Goal: Check status: Check status

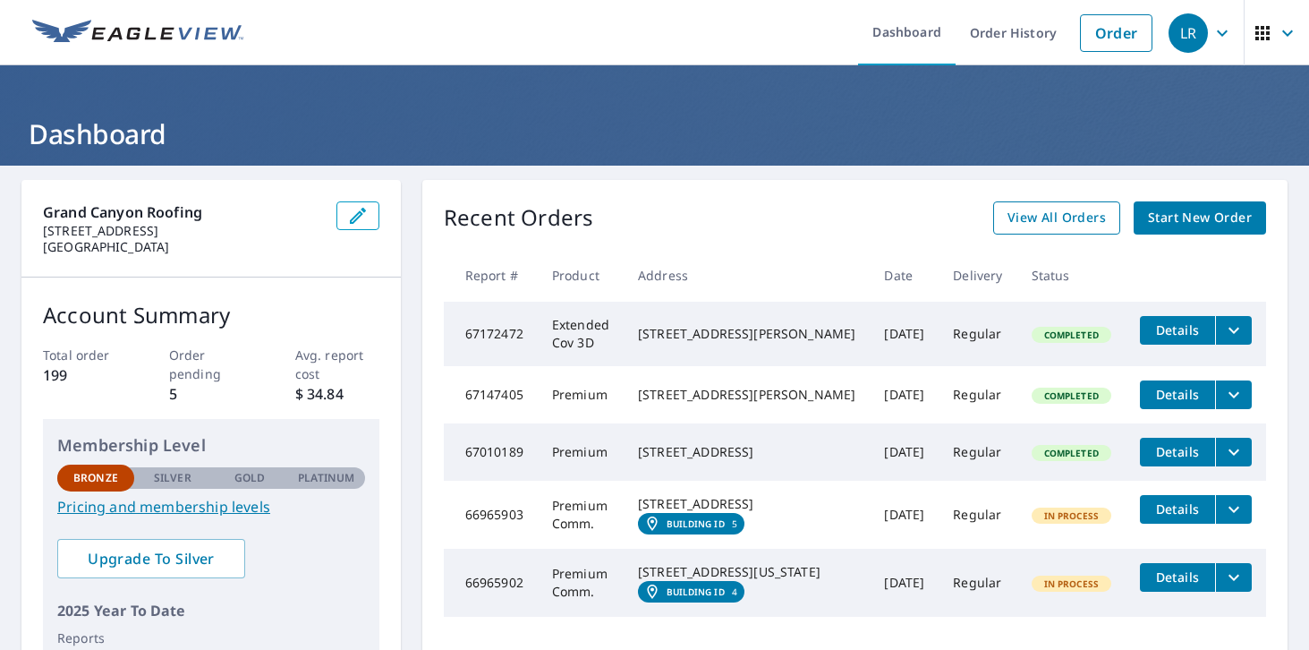
click at [1068, 217] on span "View All Orders" at bounding box center [1057, 218] width 98 height 22
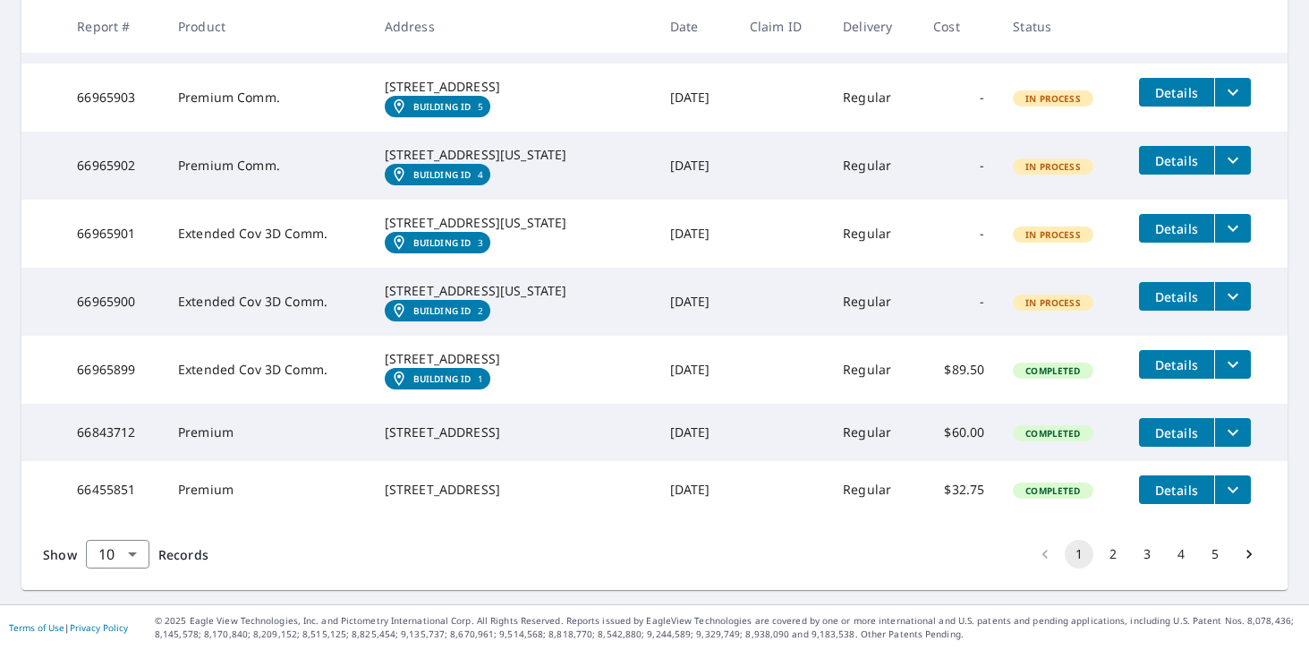
scroll to position [627, 0]
click at [1112, 558] on button "2" at bounding box center [1113, 554] width 29 height 29
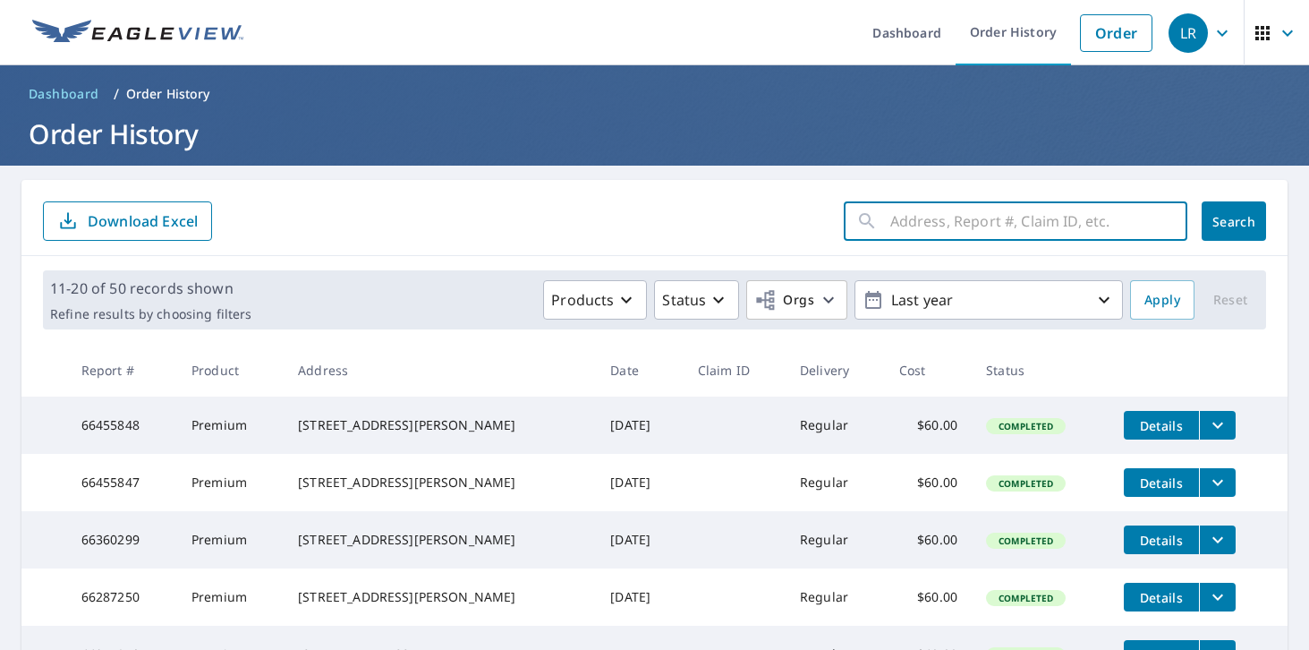
click at [909, 230] on input "text" at bounding box center [1038, 221] width 297 height 50
type input "camarillo"
click at [1252, 222] on span "Search" at bounding box center [1234, 221] width 36 height 17
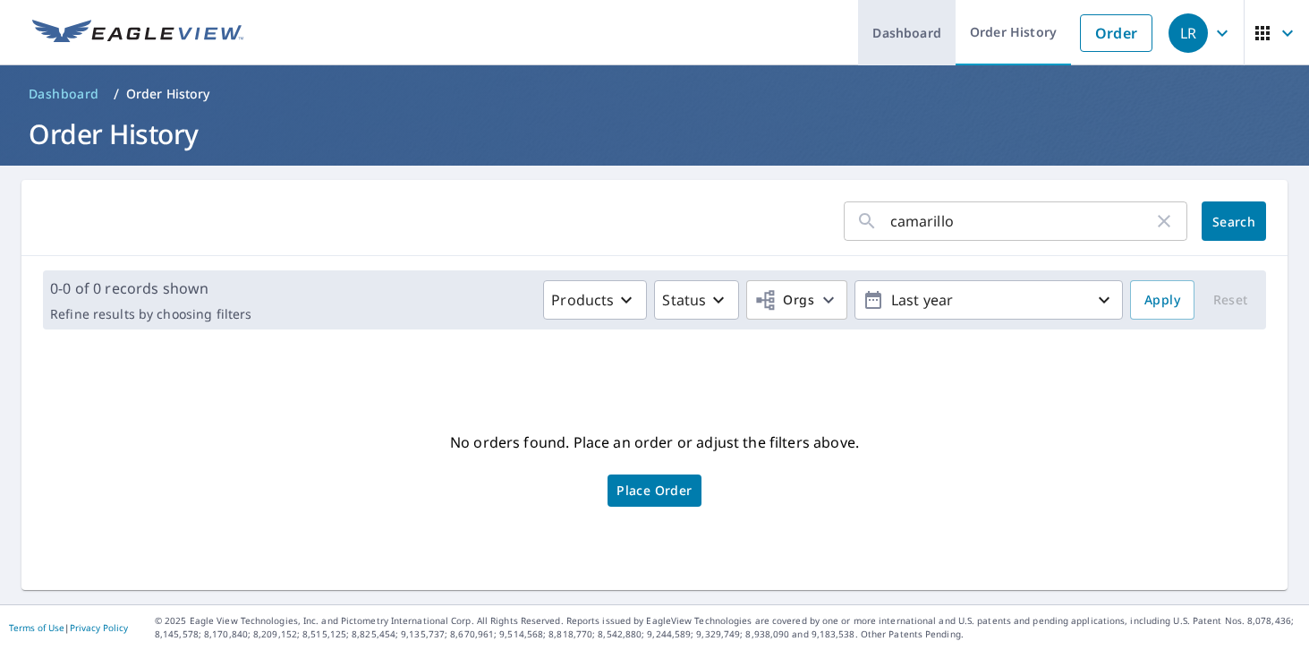
click at [905, 24] on link "Dashboard" at bounding box center [907, 32] width 98 height 65
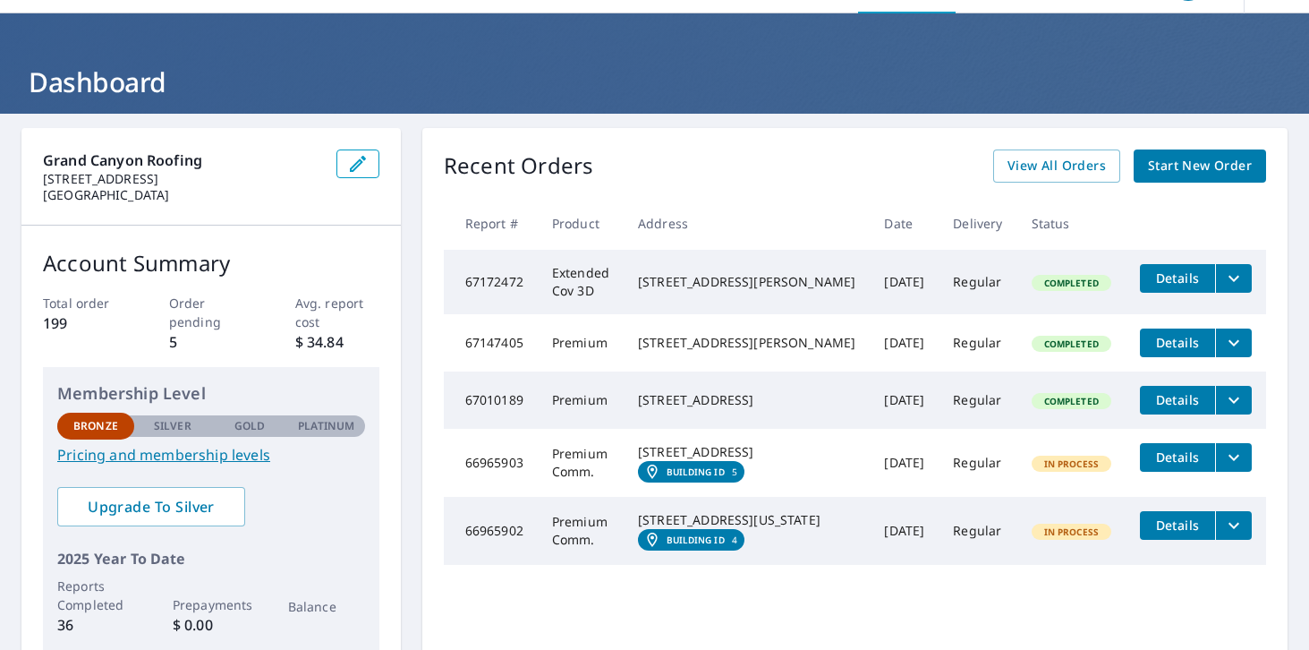
scroll to position [72, 0]
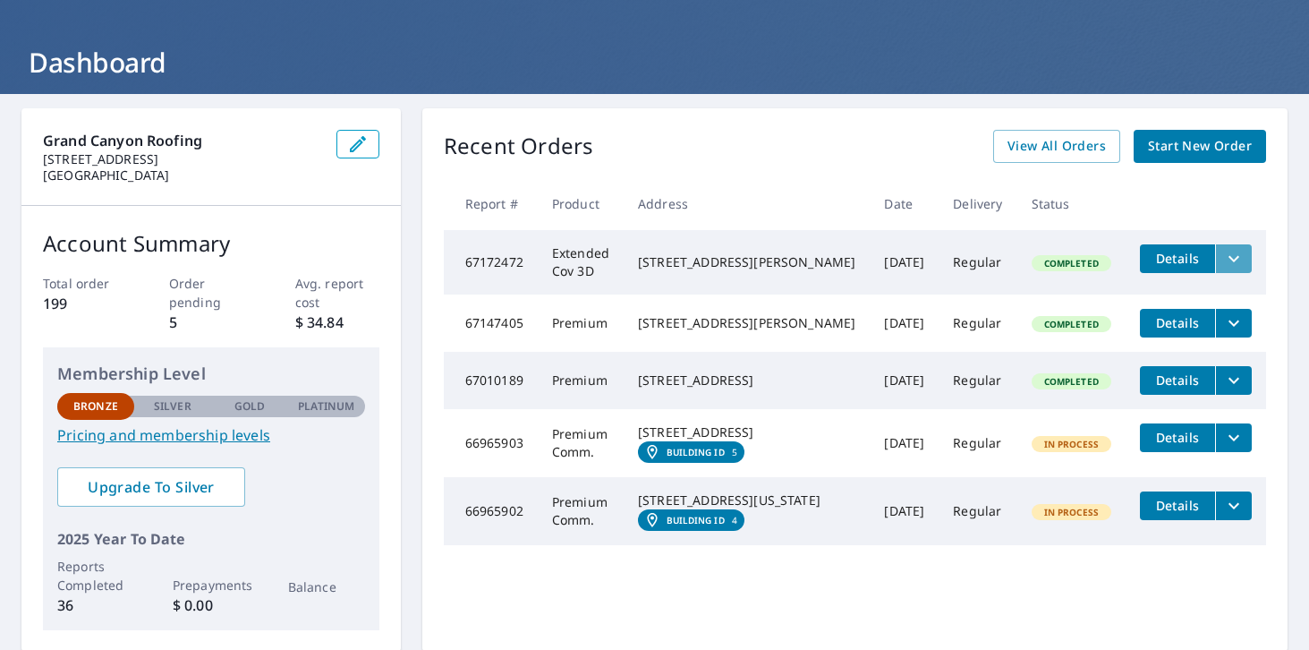
click at [1228, 261] on icon "filesDropdownBtn-67172472" at bounding box center [1233, 258] width 21 height 21
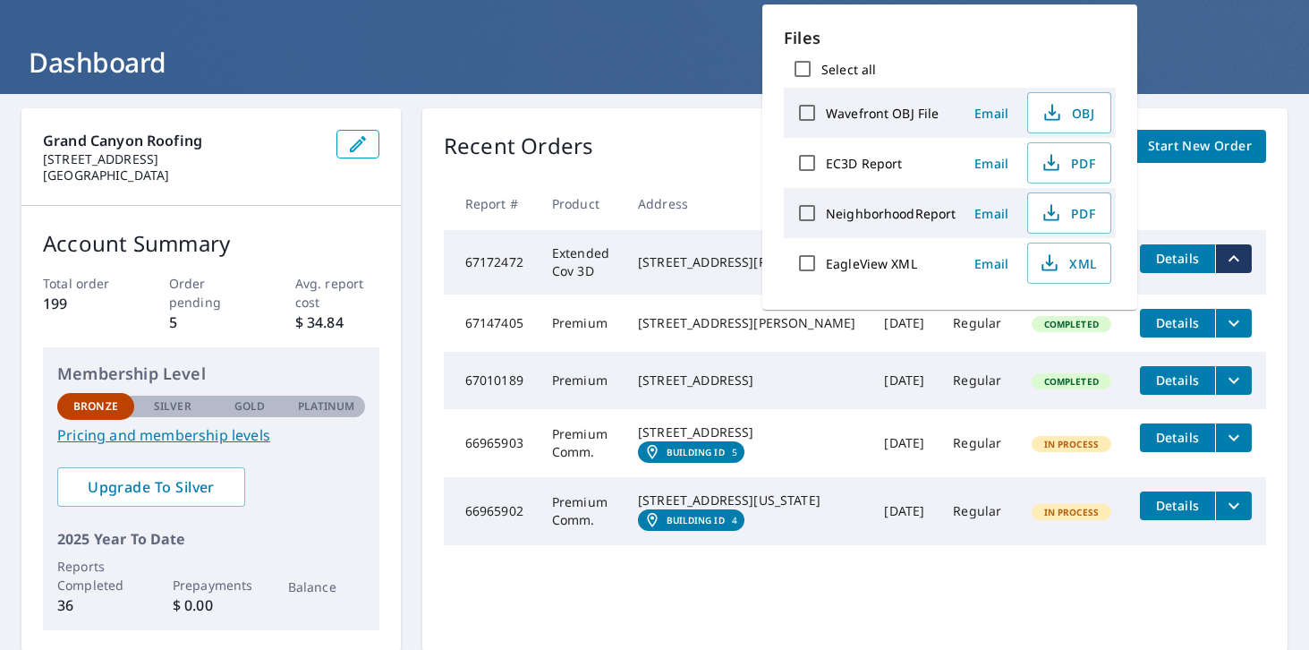
click at [1228, 261] on icon "filesDropdownBtn-67172472" at bounding box center [1233, 258] width 21 height 21
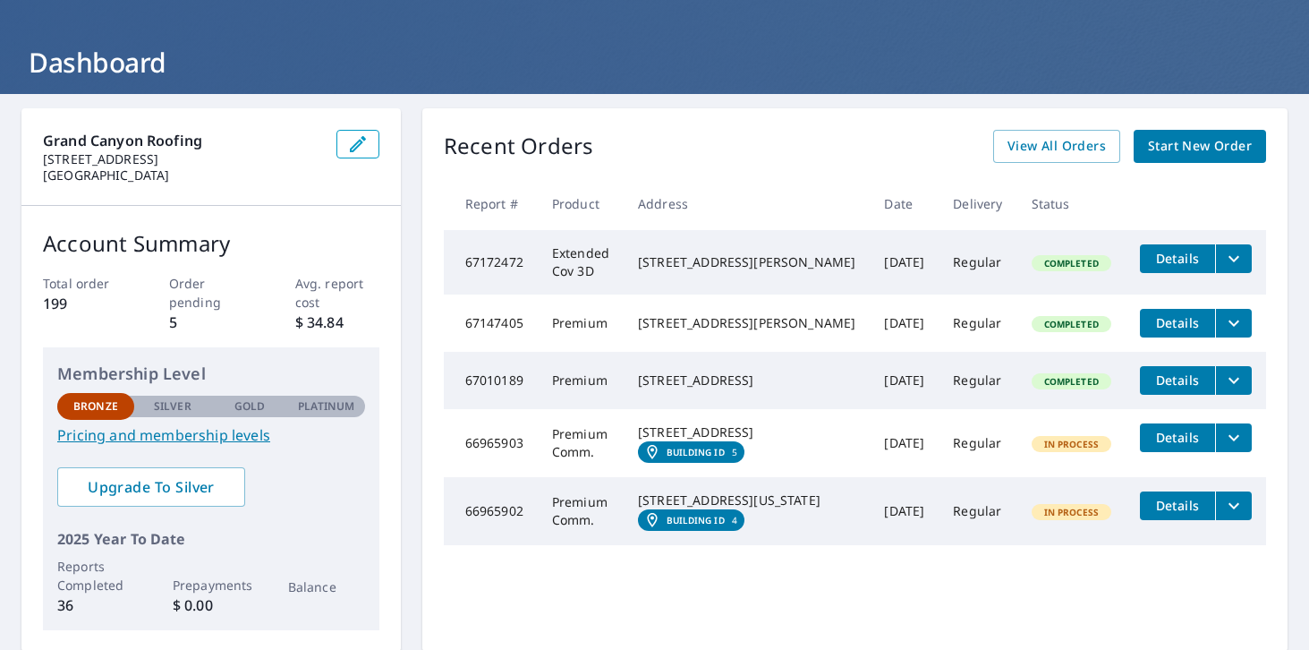
click at [1171, 262] on span "Details" at bounding box center [1178, 258] width 54 height 17
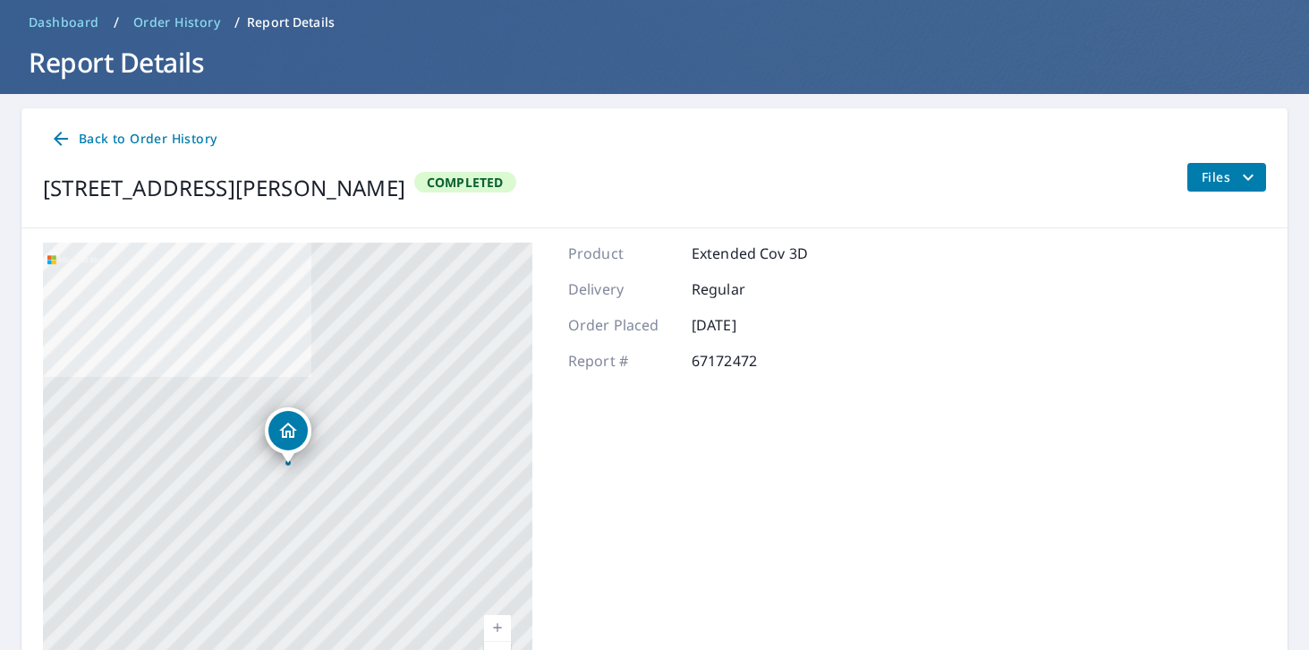
click at [1242, 175] on icon "filesDropdownBtn-67172472" at bounding box center [1248, 176] width 21 height 21
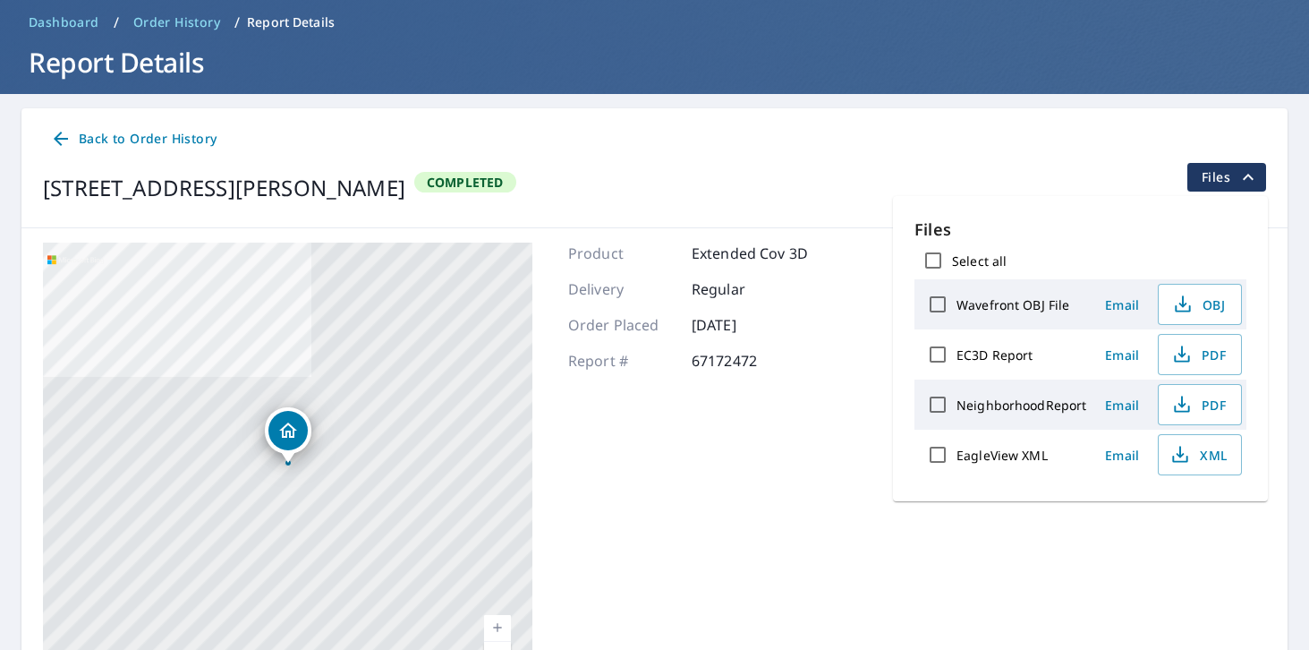
click at [1058, 165] on div "[STREET_ADDRESS][PERSON_NAME] Completed Files" at bounding box center [654, 188] width 1223 height 50
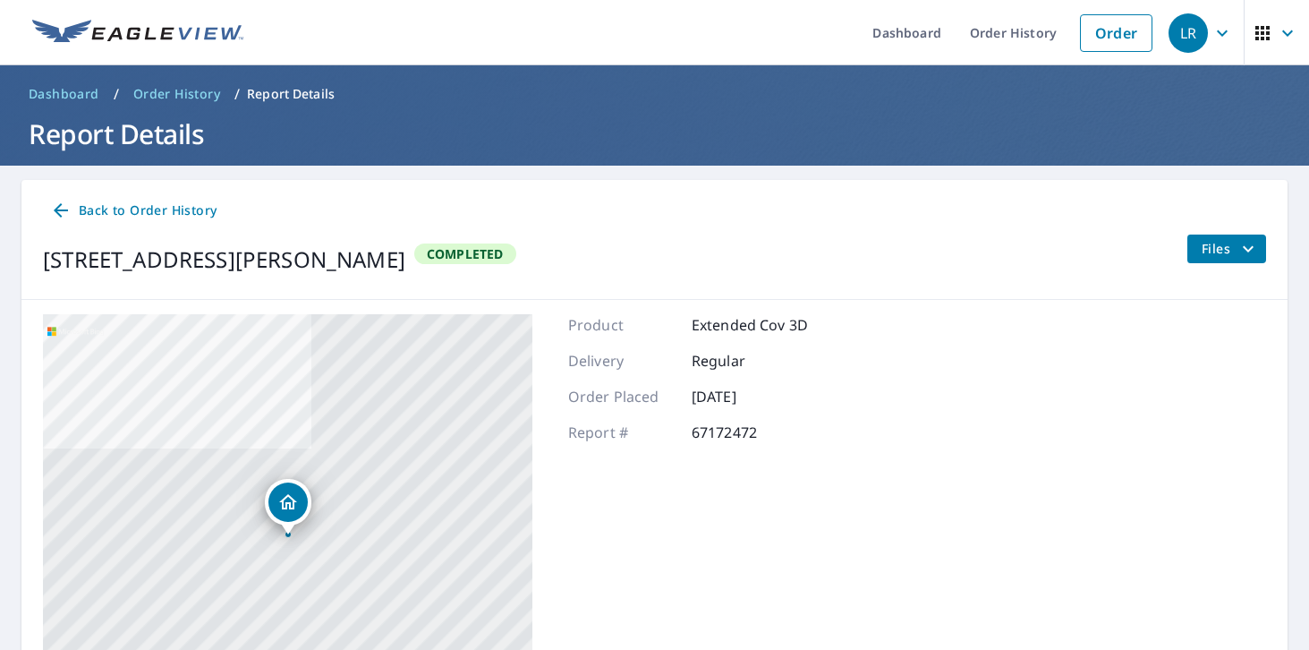
click at [63, 96] on span "Dashboard" at bounding box center [64, 94] width 71 height 18
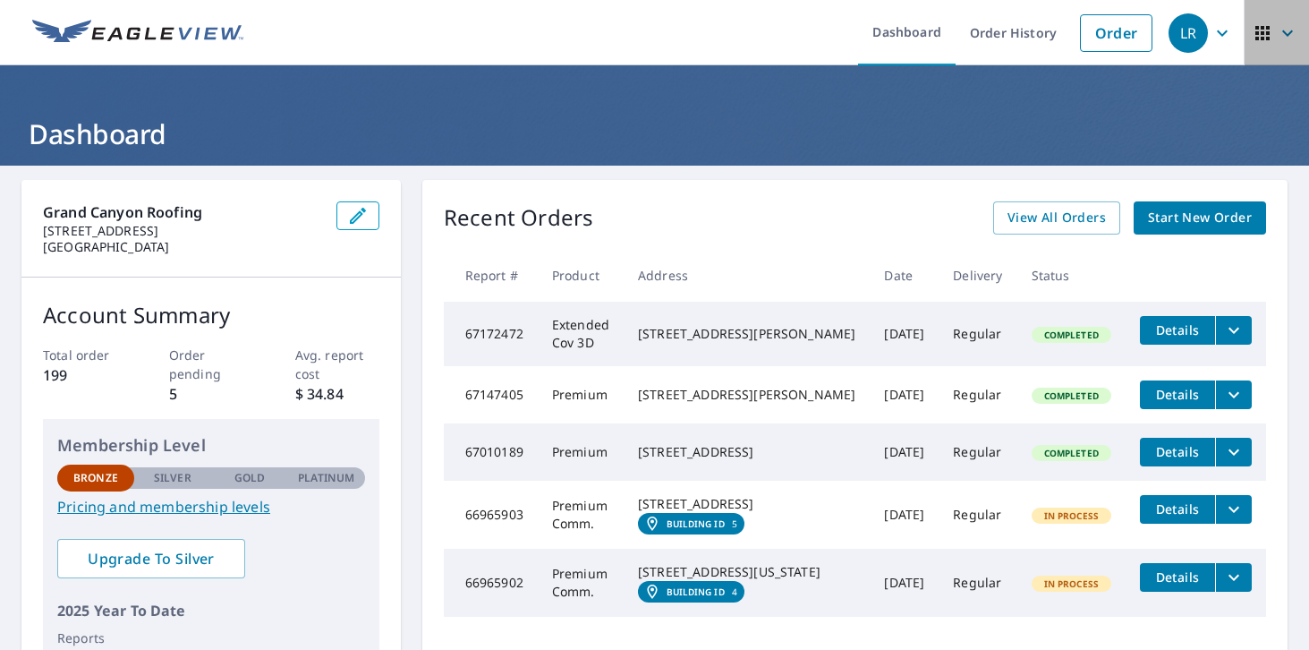
click at [1264, 21] on span "button" at bounding box center [1277, 33] width 50 height 43
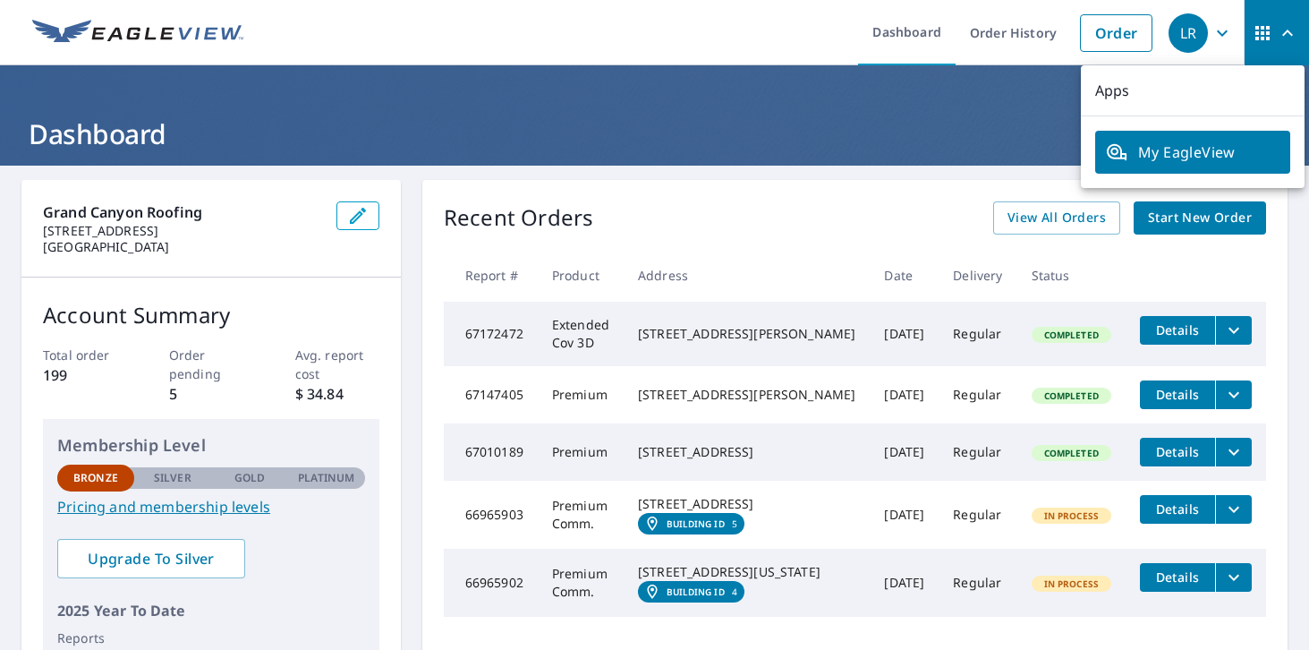
click at [1264, 21] on span "button" at bounding box center [1277, 33] width 50 height 43
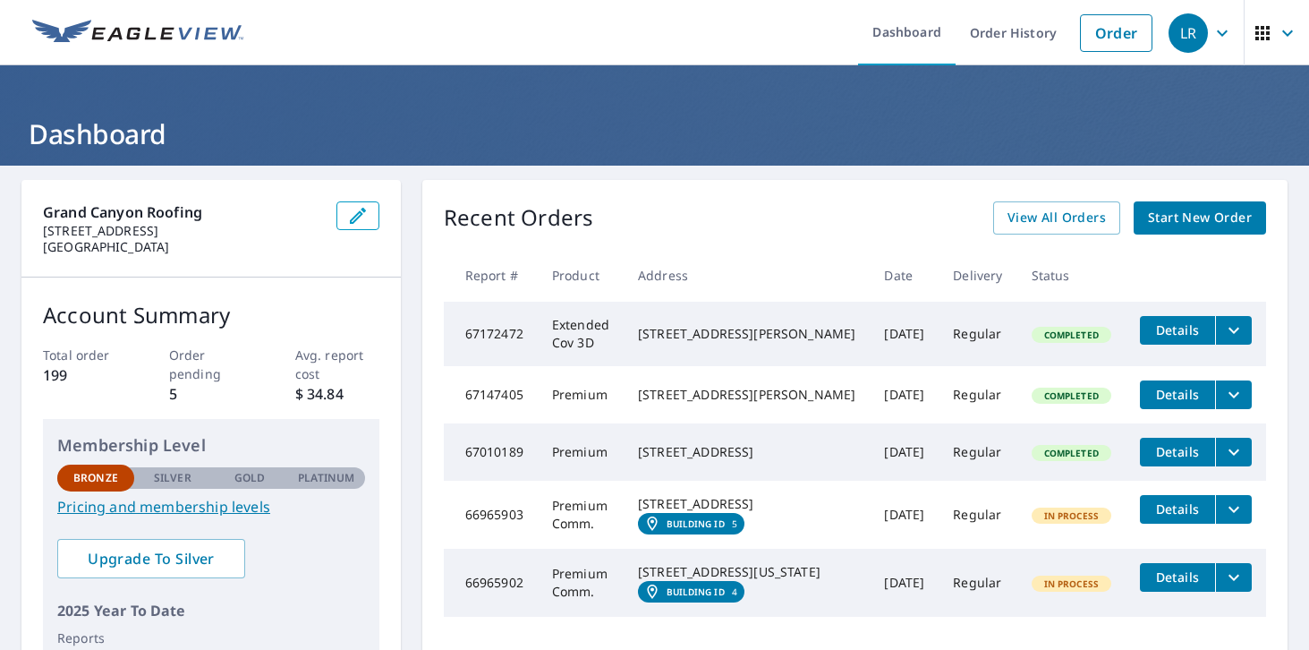
click at [1224, 32] on icon "button" at bounding box center [1222, 33] width 11 height 6
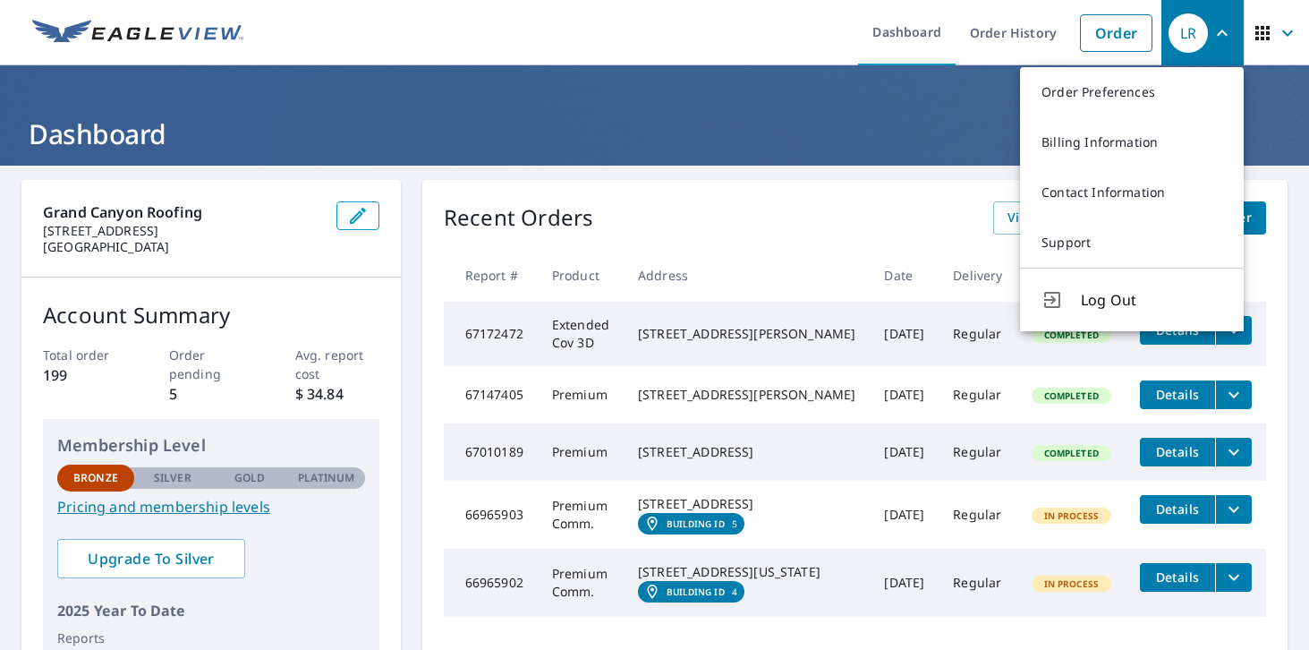
click at [1224, 32] on icon "button" at bounding box center [1222, 33] width 11 height 6
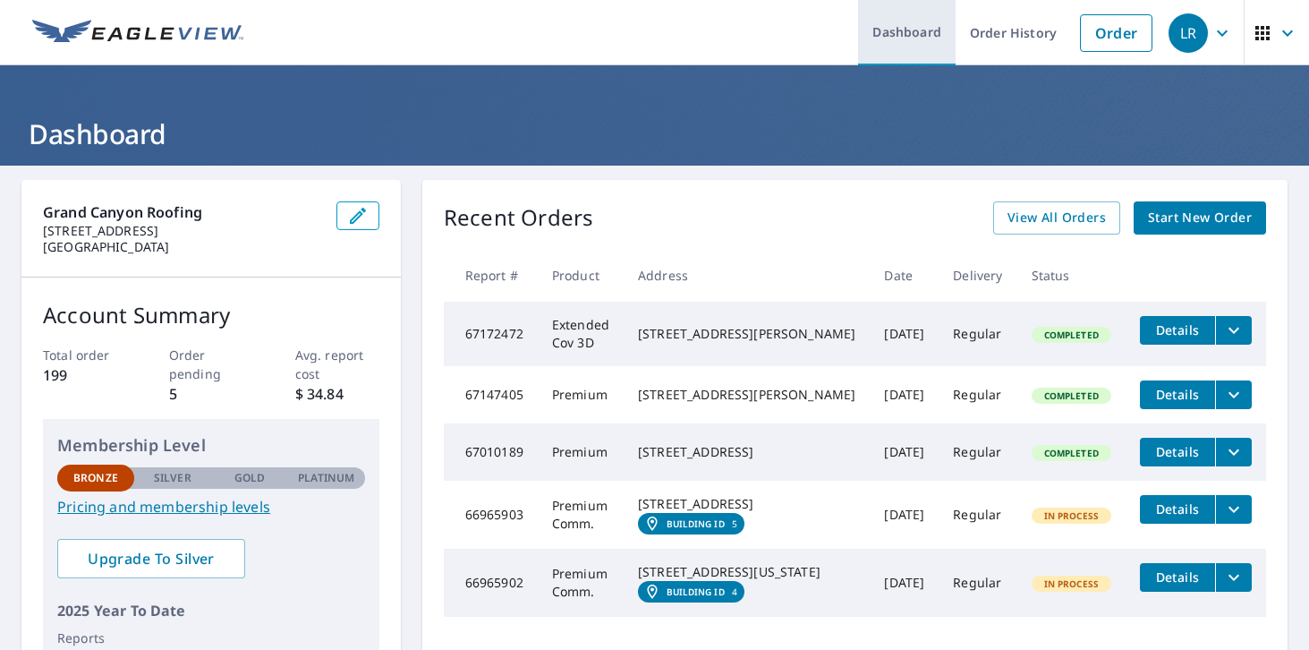
click at [934, 38] on link "Dashboard" at bounding box center [907, 32] width 98 height 65
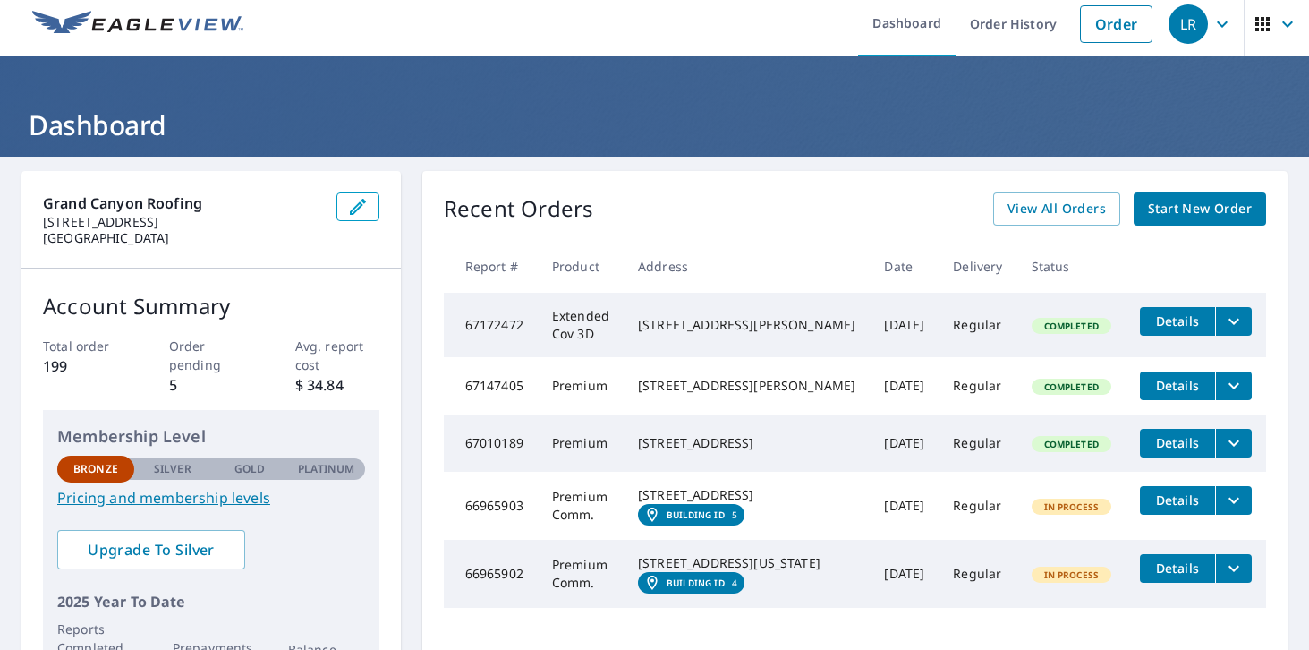
scroll to position [5, 0]
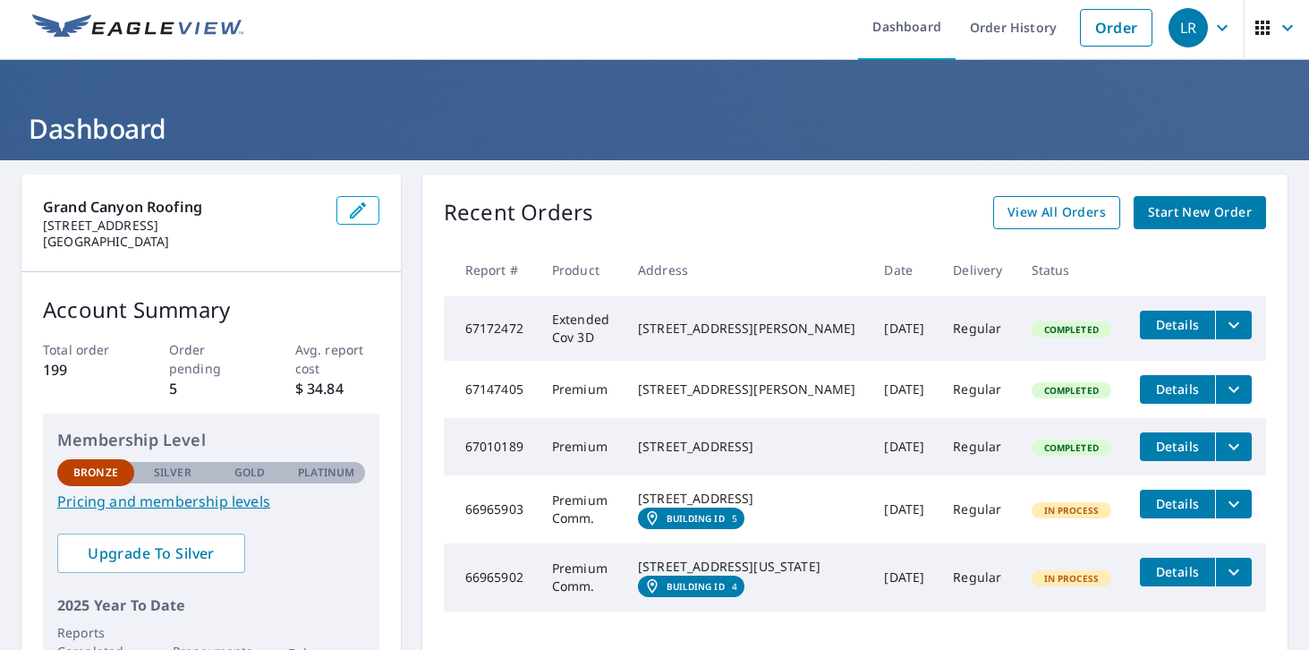
click at [1061, 212] on span "View All Orders" at bounding box center [1057, 212] width 98 height 22
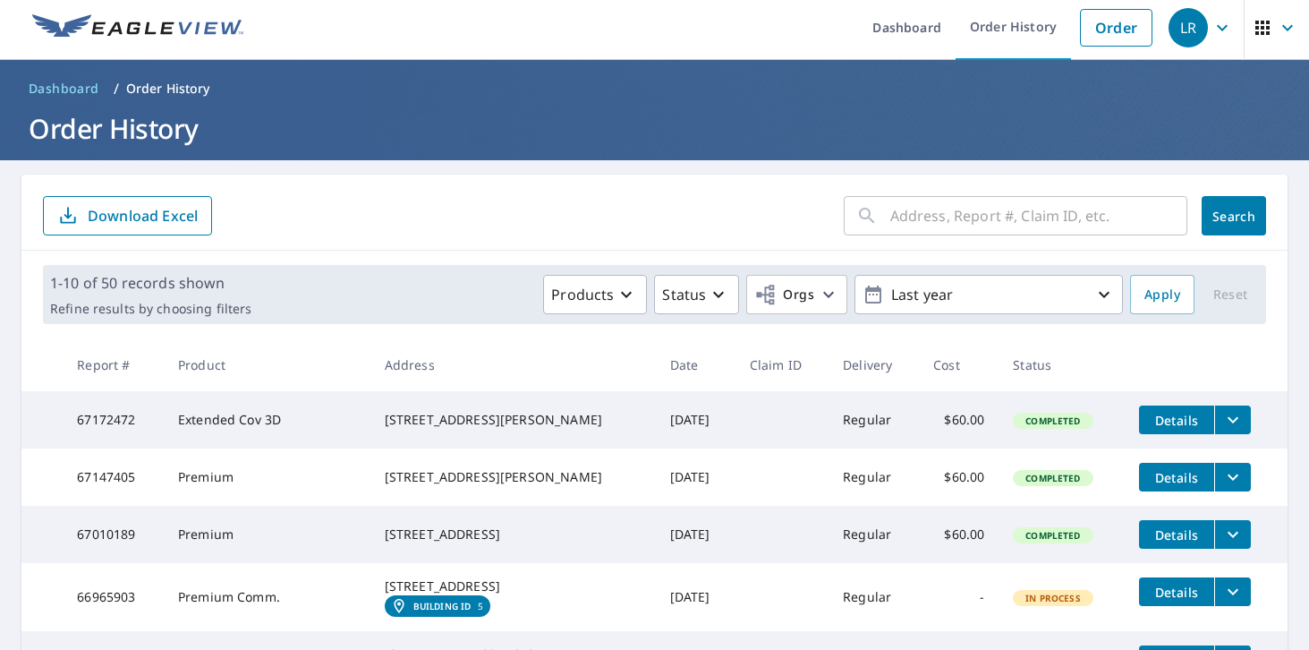
click at [1225, 409] on icon "filesDropdownBtn-67172472" at bounding box center [1232, 419] width 21 height 21
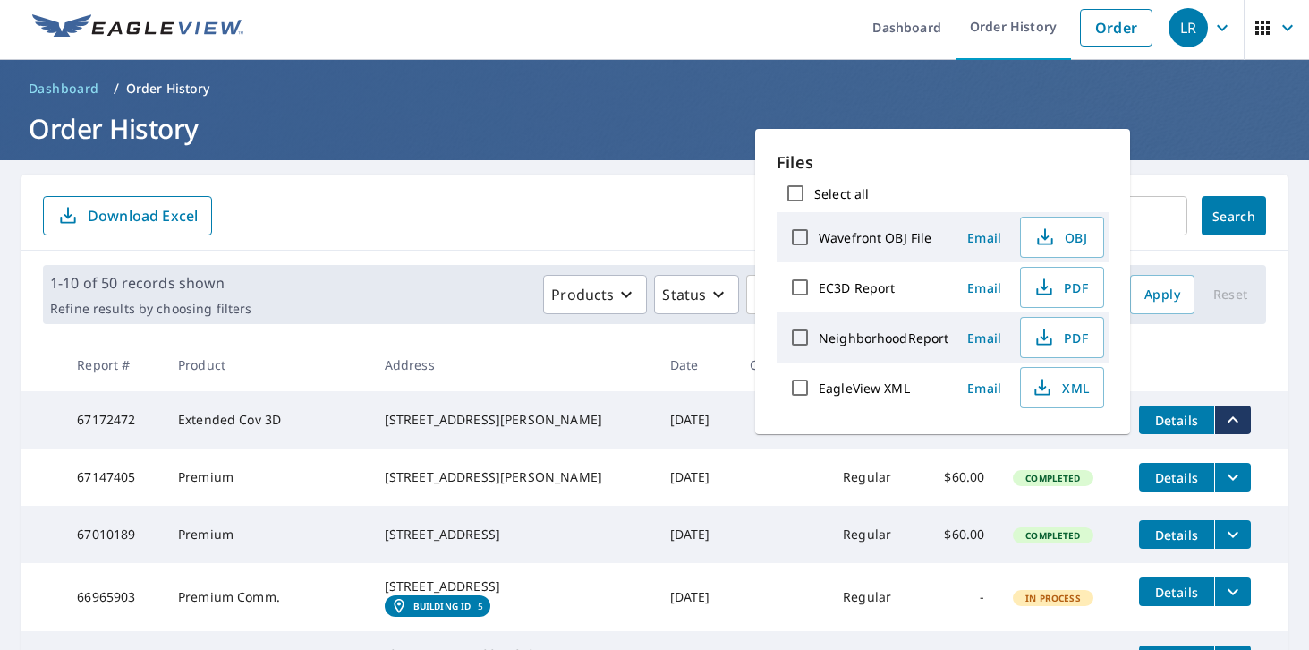
click at [1163, 112] on h1 "Order History" at bounding box center [654, 128] width 1266 height 37
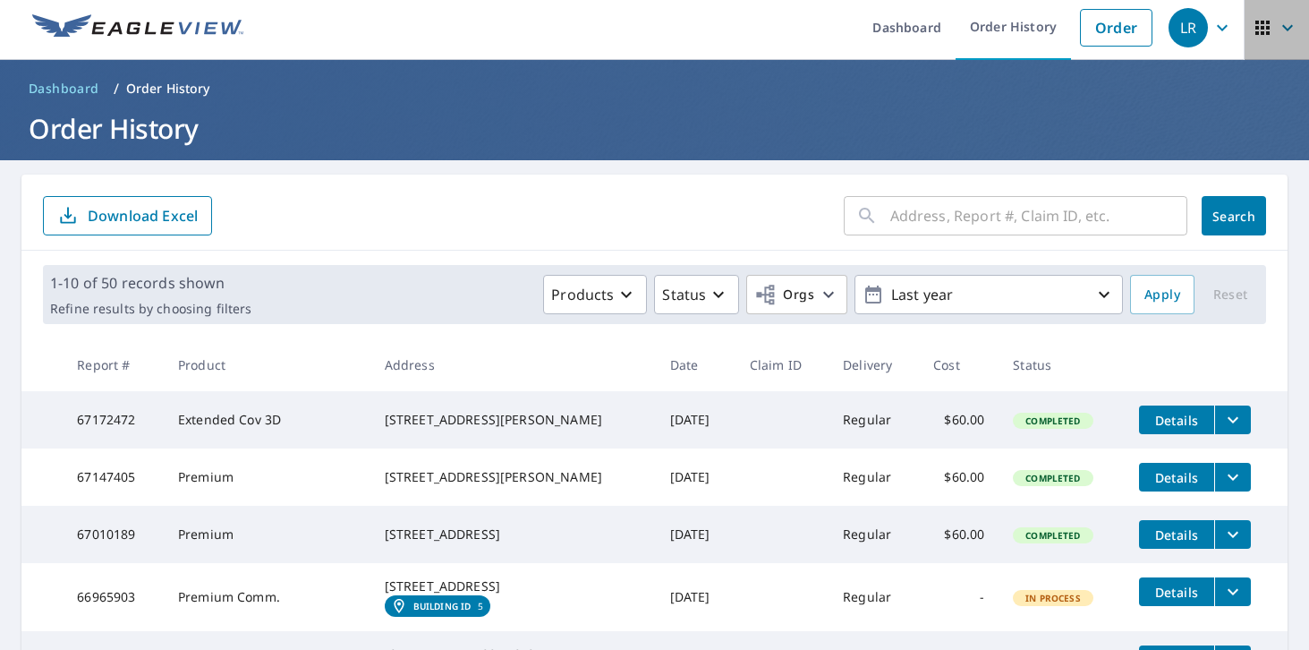
click at [1268, 24] on icon "button" at bounding box center [1262, 27] width 21 height 21
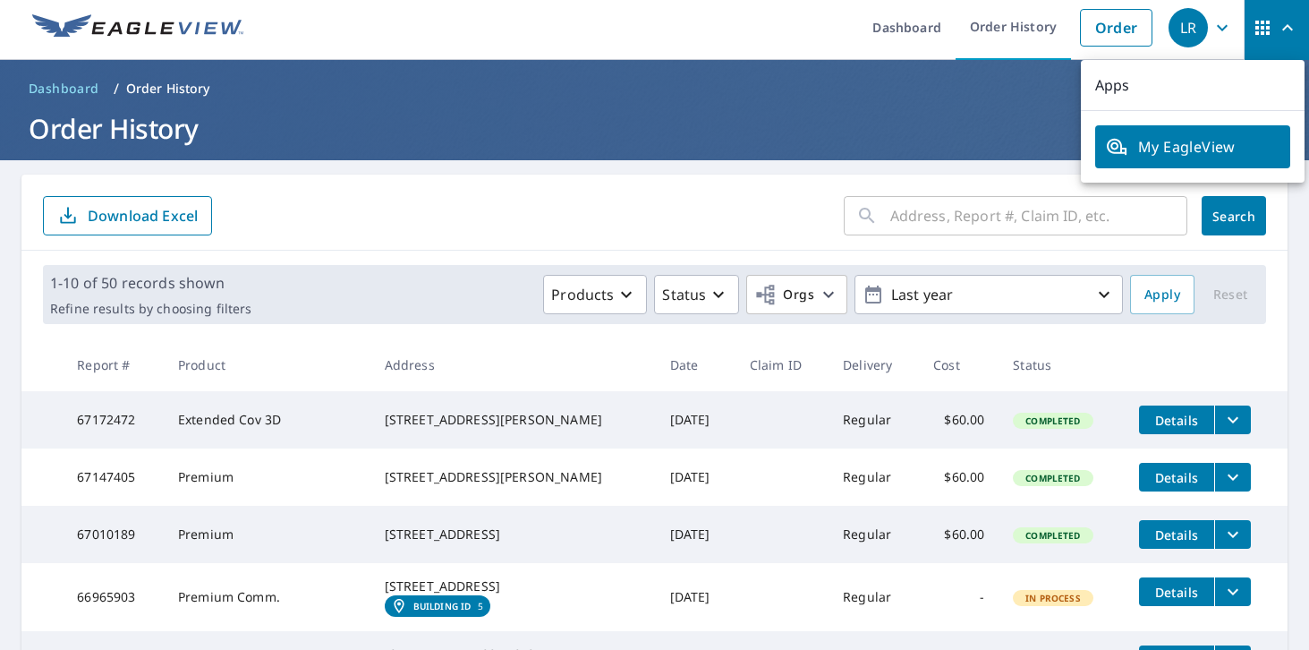
click at [1120, 88] on p "Apps" at bounding box center [1193, 85] width 224 height 51
click at [1165, 144] on span "My EagleView" at bounding box center [1193, 146] width 174 height 21
